Goal: Check status: Check status

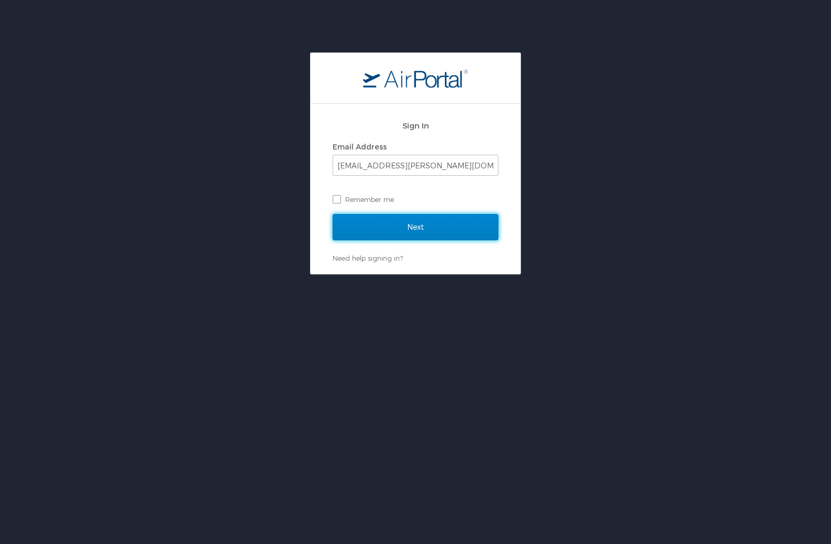
click at [436, 232] on input "Next" at bounding box center [415, 227] width 166 height 26
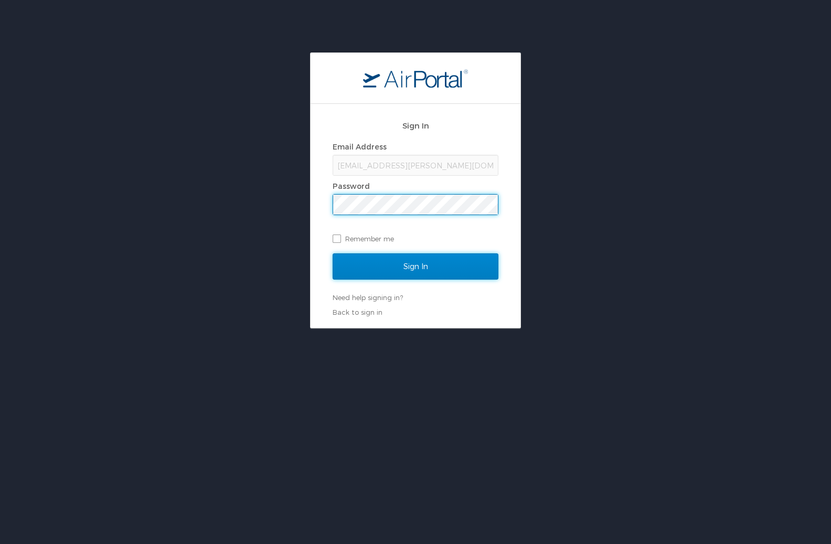
click at [414, 262] on input "Sign In" at bounding box center [415, 266] width 166 height 26
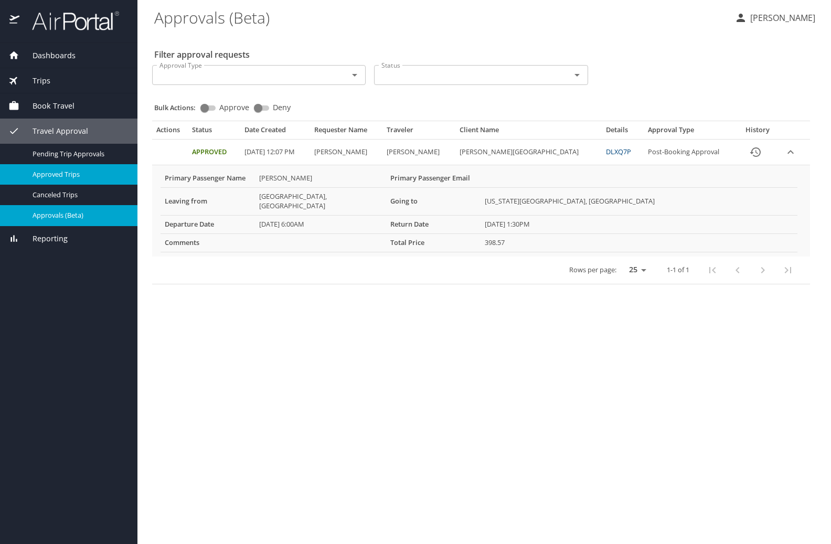
click at [74, 172] on span "Approved Trips" at bounding box center [79, 174] width 92 height 10
